Goal: Check status: Check status

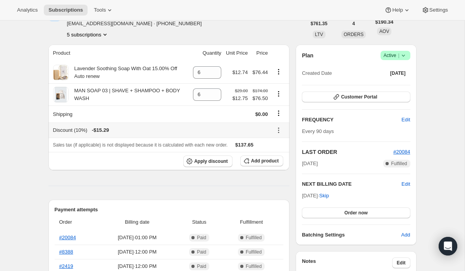
scroll to position [48, 0]
click at [329, 196] on span "Skip" at bounding box center [324, 195] width 10 height 8
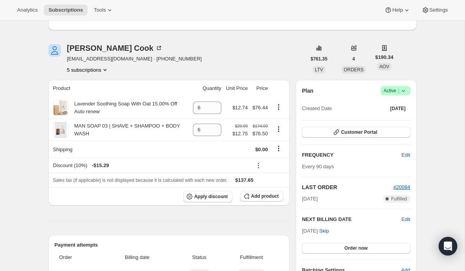
click at [94, 69] on button "5 subscriptions" at bounding box center [88, 70] width 42 height 8
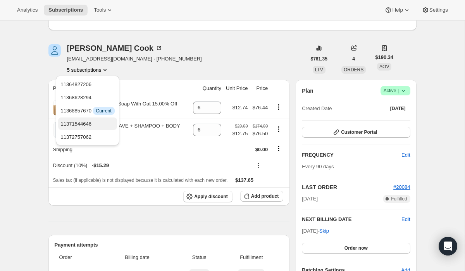
click at [88, 122] on span "11371544646" at bounding box center [75, 124] width 31 height 6
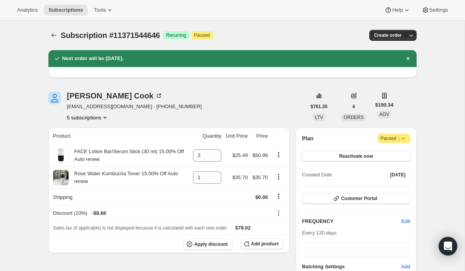
click at [91, 118] on button "5 subscriptions" at bounding box center [88, 117] width 42 height 8
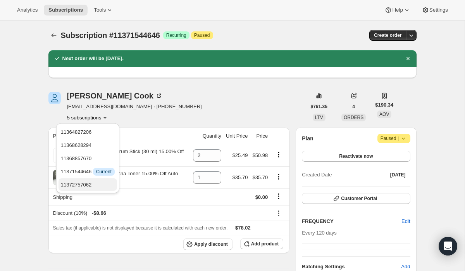
click at [92, 183] on span "11372757062" at bounding box center [76, 185] width 31 height 6
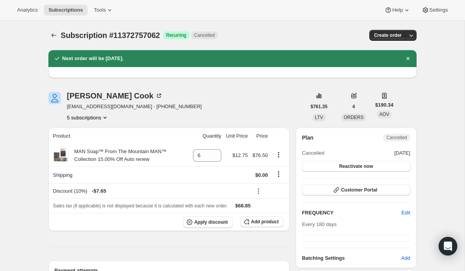
click at [98, 118] on button "5 subscriptions" at bounding box center [88, 117] width 42 height 8
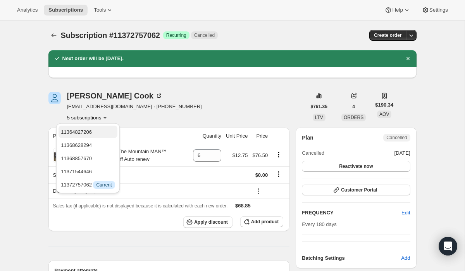
click at [96, 132] on span "11364827206" at bounding box center [88, 132] width 54 height 8
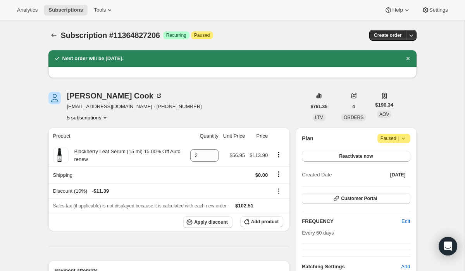
click at [96, 117] on button "5 subscriptions" at bounding box center [88, 117] width 42 height 8
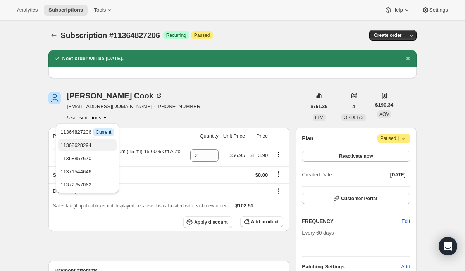
click at [96, 145] on span "11368628294" at bounding box center [87, 145] width 54 height 8
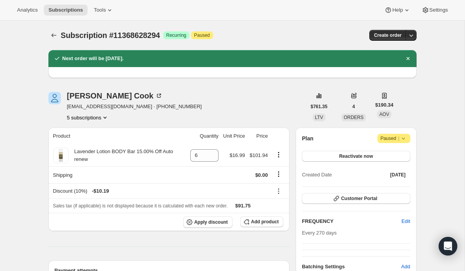
click at [93, 117] on button "5 subscriptions" at bounding box center [88, 117] width 42 height 8
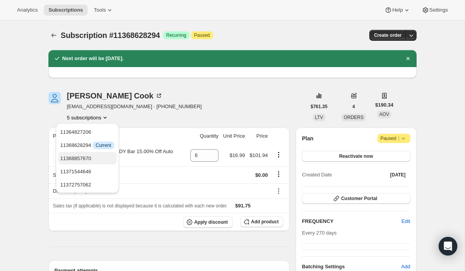
click at [93, 160] on span "11368857670" at bounding box center [87, 158] width 54 height 8
